Goal: Information Seeking & Learning: Learn about a topic

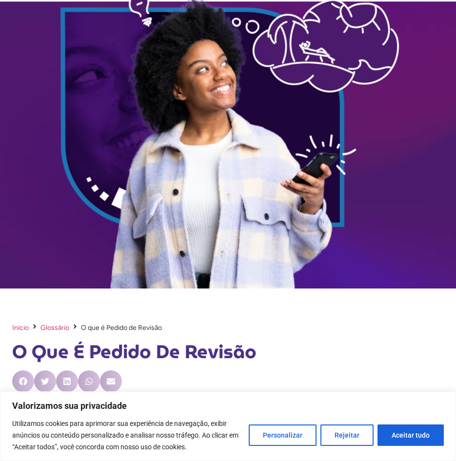
scroll to position [145, 0]
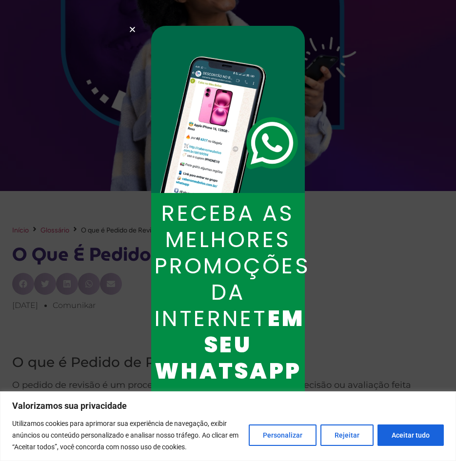
click at [130, 27] on use "Close" at bounding box center [132, 29] width 5 height 5
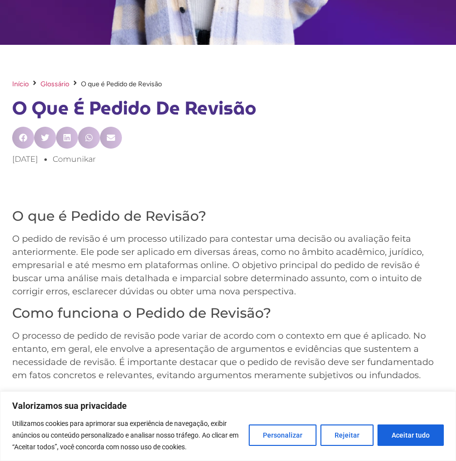
scroll to position [340, 0]
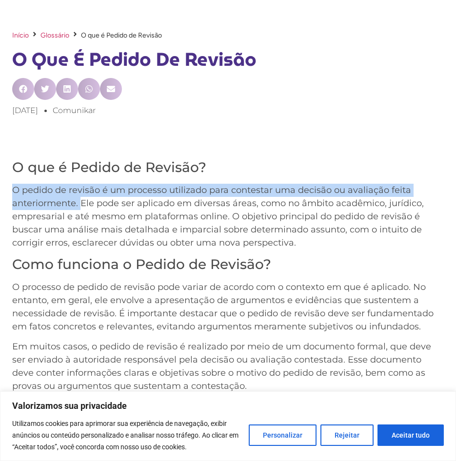
drag, startPoint x: 11, startPoint y: 189, endPoint x: 80, endPoint y: 206, distance: 70.7
copy p "O pedido de revisão é um processo utilizado para contestar uma decisão ou avali…"
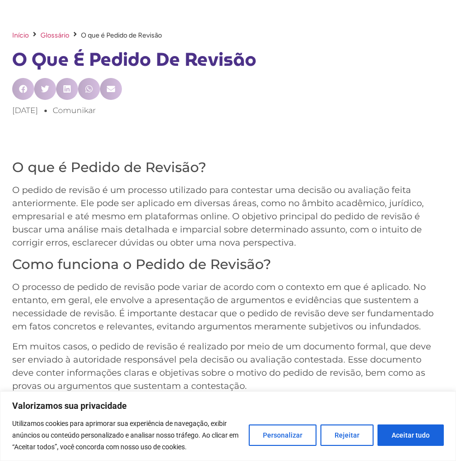
click at [99, 212] on p "O pedido de revisão é um processo utilizado para contestar uma decisão ou avali…" at bounding box center [227, 217] width 431 height 66
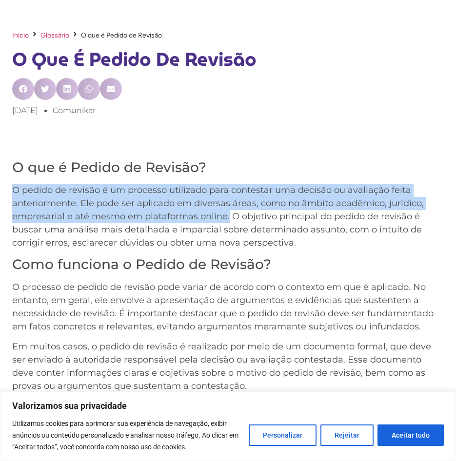
drag, startPoint x: 14, startPoint y: 189, endPoint x: 228, endPoint y: 219, distance: 215.6
click at [228, 219] on p "O pedido de revisão é um processo utilizado para contestar uma decisão ou avali…" at bounding box center [227, 217] width 431 height 66
copy p "O pedido de revisão é um processo utilizado para contestar uma decisão ou avali…"
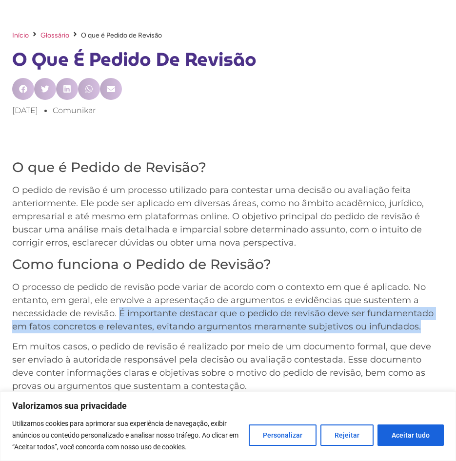
drag, startPoint x: 118, startPoint y: 312, endPoint x: 422, endPoint y: 327, distance: 303.5
click at [422, 327] on p "O processo de pedido de revisão pode variar de acordo com o contexto em que é a…" at bounding box center [227, 307] width 431 height 53
copy p "É importante destacar que o pedido de revisão deve ser fundamentado em fatos co…"
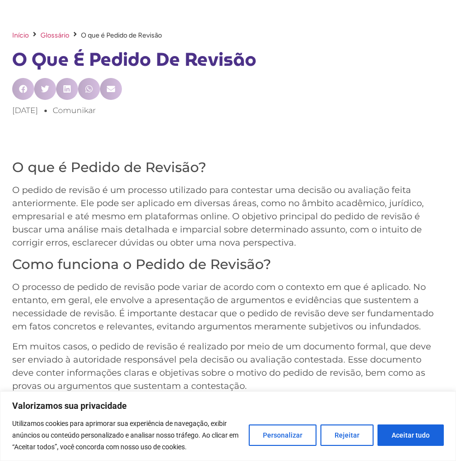
click at [103, 271] on h3 "Como funciona o Pedido de Revisão?" at bounding box center [227, 264] width 431 height 17
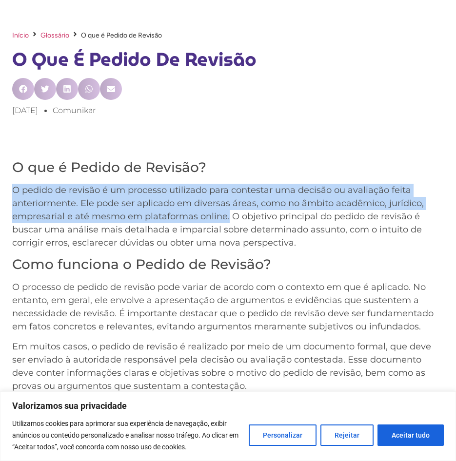
drag, startPoint x: 15, startPoint y: 194, endPoint x: 228, endPoint y: 221, distance: 214.6
click at [228, 221] on p "O pedido de revisão é um processo utilizado para contestar uma decisão ou avali…" at bounding box center [227, 217] width 431 height 66
drag, startPoint x: 228, startPoint y: 221, endPoint x: 204, endPoint y: 206, distance: 27.6
copy p "O pedido de revisão é um processo utilizado para contestar uma decisão ou avali…"
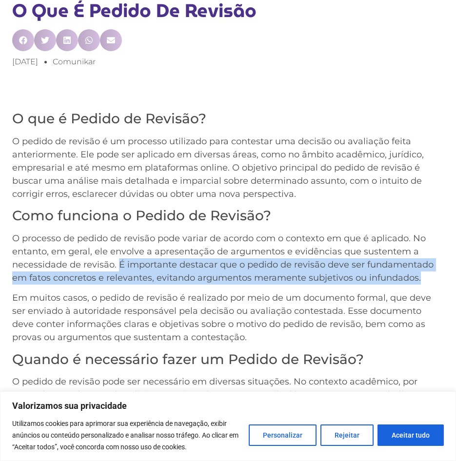
drag, startPoint x: 119, startPoint y: 264, endPoint x: 419, endPoint y: 277, distance: 300.0
click at [419, 277] on p "O processo de pedido de revisão pode variar de acordo com o contexto em que é a…" at bounding box center [227, 258] width 431 height 53
drag, startPoint x: 419, startPoint y: 277, endPoint x: 360, endPoint y: 272, distance: 59.2
copy p "É importante destacar que o pedido de revisão deve ser fundamentado em fatos co…"
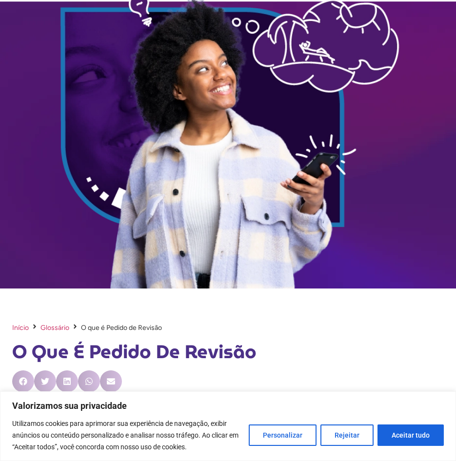
scroll to position [291, 0]
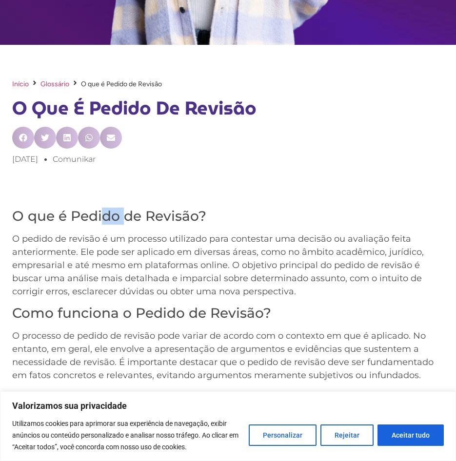
drag, startPoint x: 124, startPoint y: 168, endPoint x: 104, endPoint y: 168, distance: 20.0
drag, startPoint x: 104, startPoint y: 168, endPoint x: 170, endPoint y: 194, distance: 71.3
drag, startPoint x: 122, startPoint y: 159, endPoint x: 77, endPoint y: 160, distance: 45.3
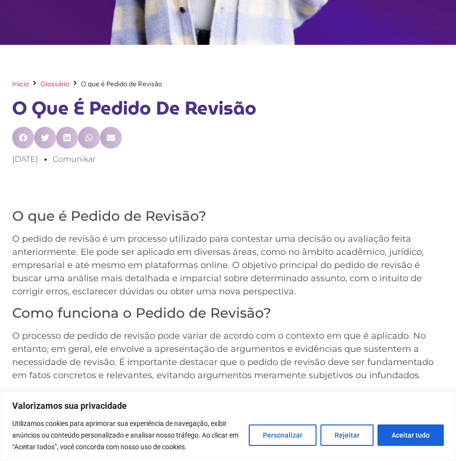
click at [77, 160] on ul "[DATE] comunikar" at bounding box center [227, 160] width 443 height 12
copy span "comunikar"
